Goal: Navigation & Orientation: Find specific page/section

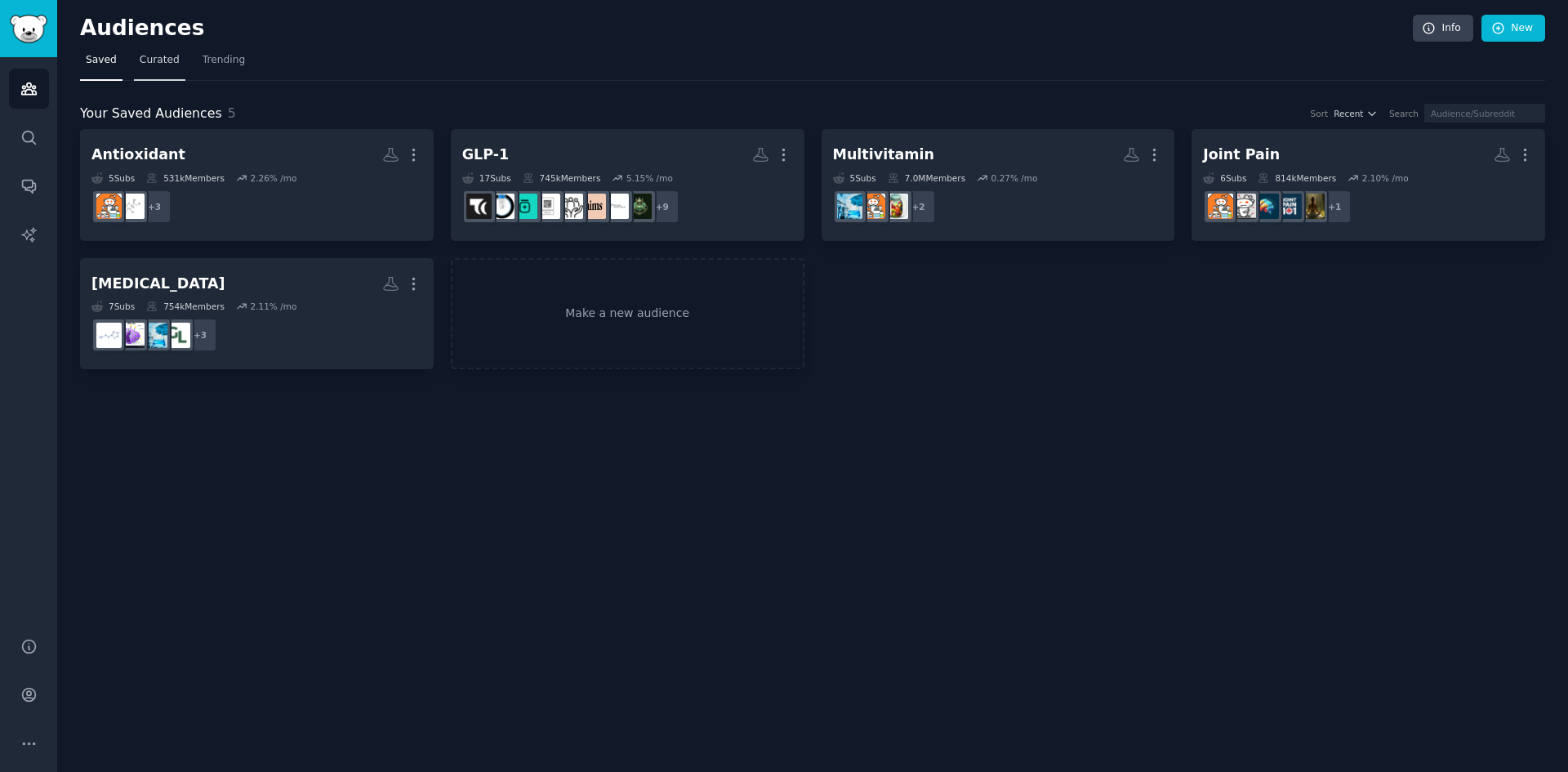
click at [162, 62] on span "Curated" at bounding box center [159, 60] width 40 height 14
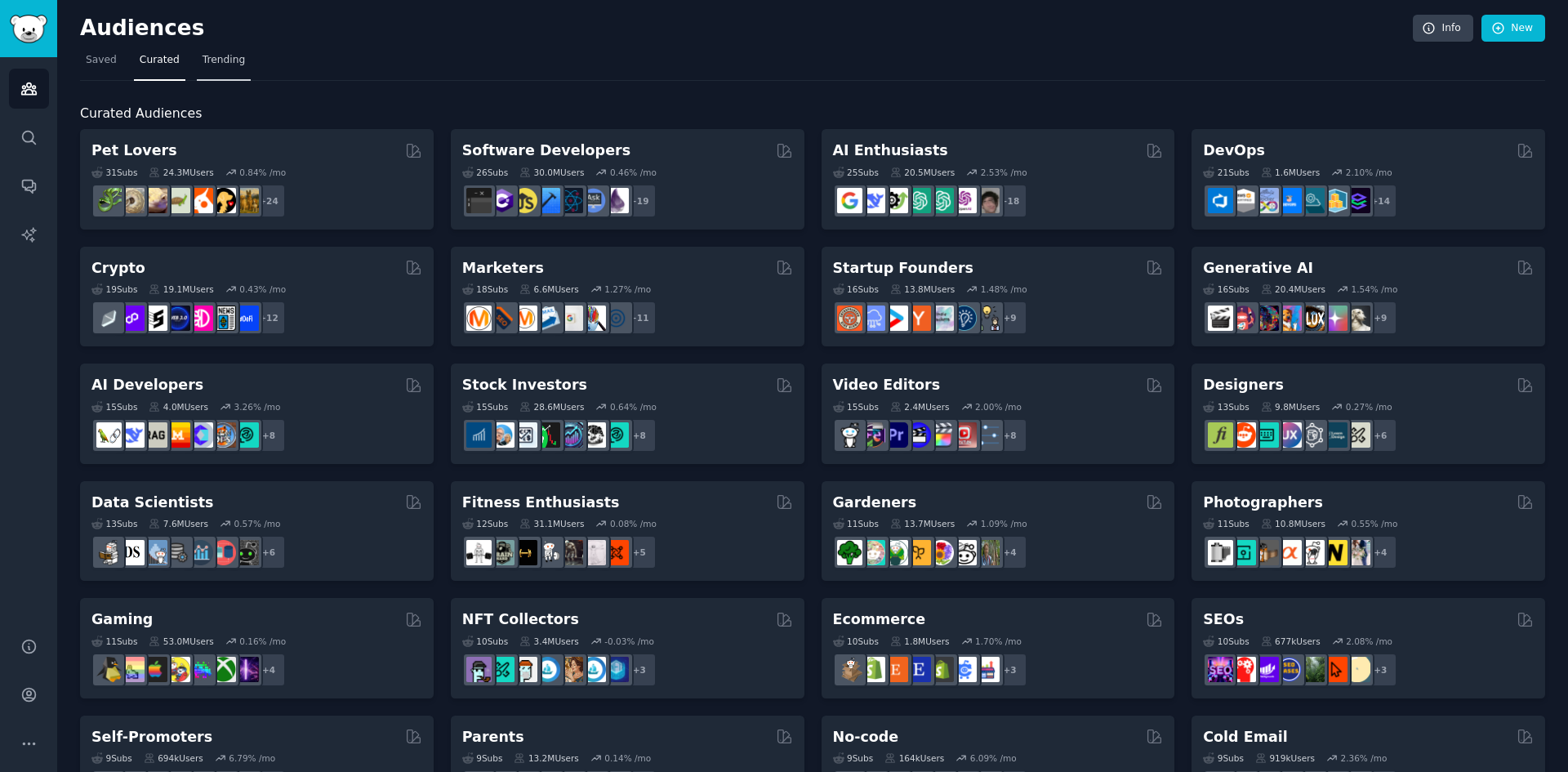
click at [205, 63] on span "Trending" at bounding box center [223, 60] width 42 height 14
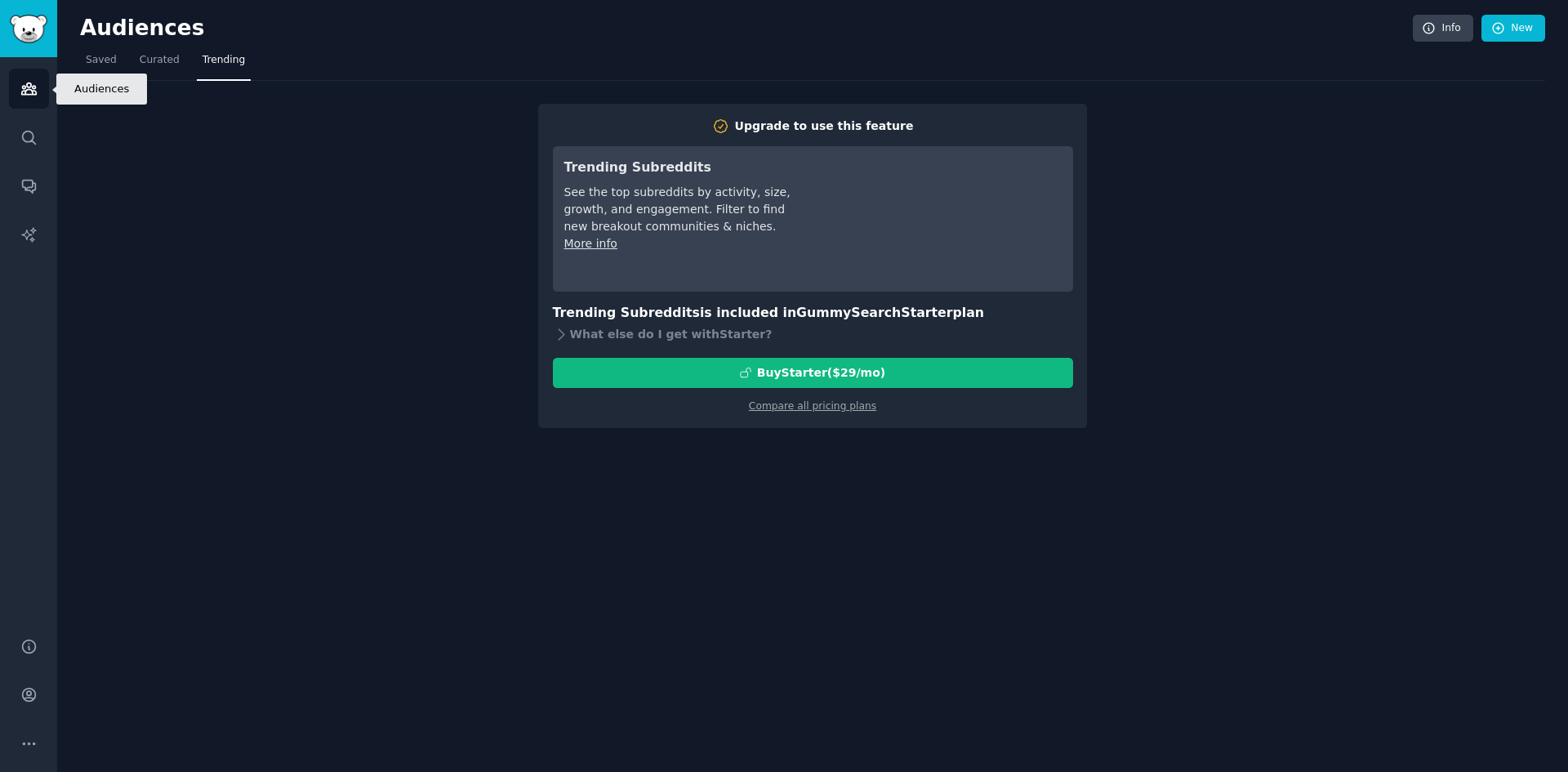
click at [36, 94] on icon "Sidebar" at bounding box center [29, 89] width 14 height 12
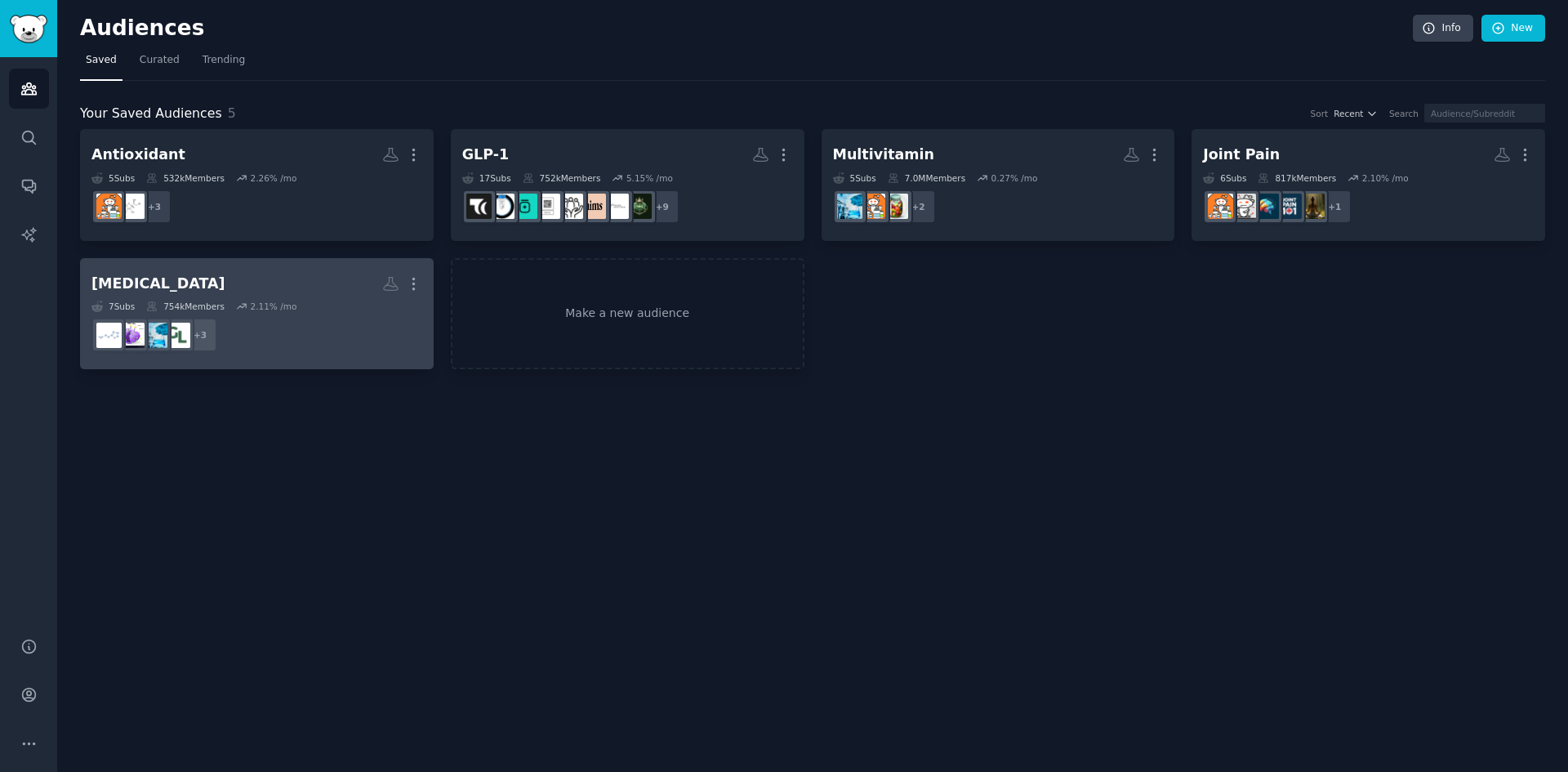
click at [211, 277] on div "[MEDICAL_DATA]" at bounding box center [158, 284] width 134 height 21
